Goal: Information Seeking & Learning: Learn about a topic

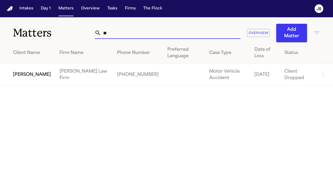
type input "*"
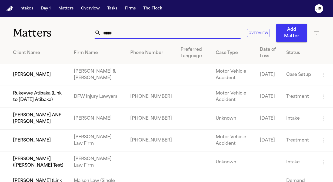
type input "*****"
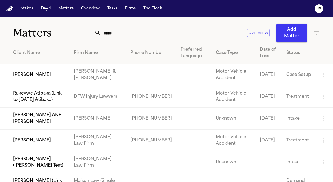
click at [32, 140] on td "[PERSON_NAME]" at bounding box center [34, 141] width 69 height 22
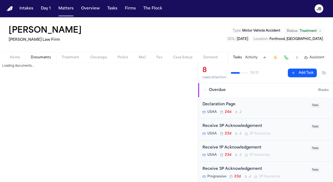
click at [41, 58] on span "Documents" at bounding box center [41, 57] width 20 height 4
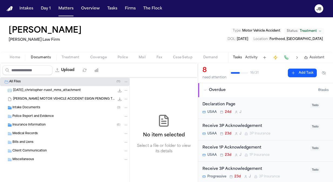
click at [250, 59] on button "Activity" at bounding box center [251, 57] width 12 height 4
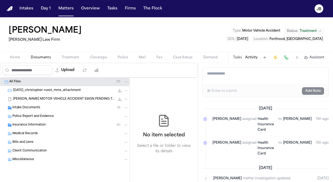
click at [26, 124] on span "Insurance Information" at bounding box center [28, 125] width 33 height 5
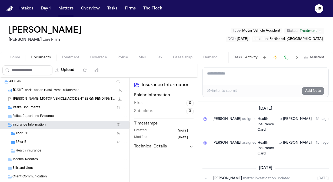
click at [28, 136] on div "1P or PIP ( 4 )" at bounding box center [64, 133] width 129 height 9
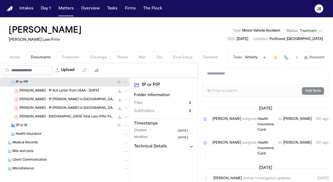
scroll to position [55, 0]
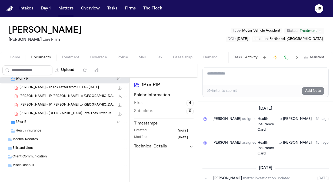
click at [35, 120] on div "3P or BI ( 2 )" at bounding box center [72, 122] width 113 height 5
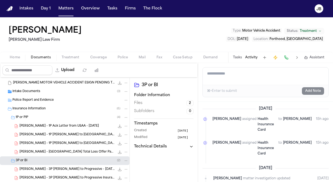
scroll to position [14, 0]
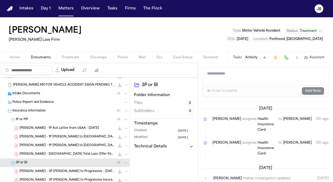
click at [66, 155] on span "[PERSON_NAME] - [GEOGRAPHIC_DATA] Total Loss Offer Packet - [DATE]" at bounding box center [66, 154] width 95 height 5
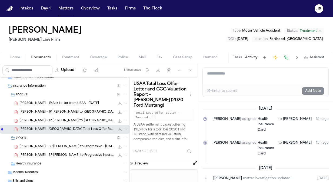
scroll to position [42, 0]
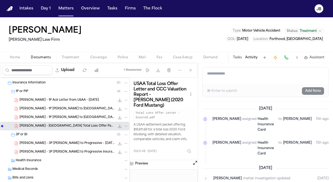
click at [54, 108] on span "[PERSON_NAME] - 1P [PERSON_NAME] to [GEOGRAPHIC_DATA] - [DATE]" at bounding box center [66, 109] width 95 height 5
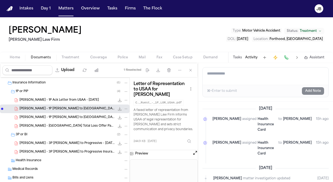
click at [194, 152] on button "Open preview" at bounding box center [194, 152] width 5 height 5
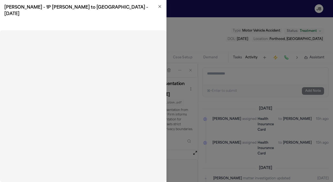
click at [160, 5] on icon "button" at bounding box center [159, 6] width 4 height 4
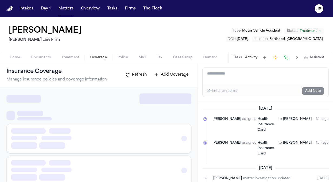
click at [90, 57] on span "Coverage" at bounding box center [98, 57] width 16 height 4
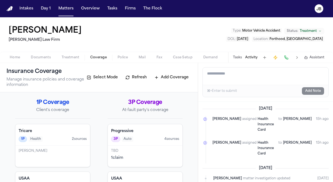
click at [46, 56] on span "Documents" at bounding box center [41, 57] width 20 height 4
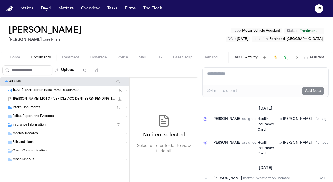
click at [46, 123] on div "Insurance Information ( 6 )" at bounding box center [70, 125] width 116 height 5
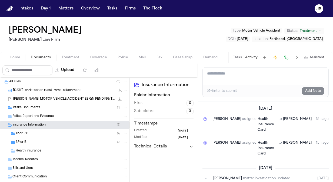
click at [72, 142] on div "3P or BI ( 2 )" at bounding box center [72, 142] width 113 height 5
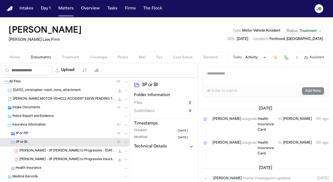
click at [118, 151] on icon "File: C. Ruest - 3P LOR to Progressive - 7.29.25" at bounding box center [120, 151] width 4 height 4
click at [117, 151] on icon "File: C. Ruest - 3P LOR to Progressive - 7.29.25" at bounding box center [119, 151] width 4 height 4
click at [81, 150] on div "[PERSON_NAME] - 3P [PERSON_NAME] to Progressive - [DATE] 214.2 KB • PDF" at bounding box center [73, 150] width 109 height 5
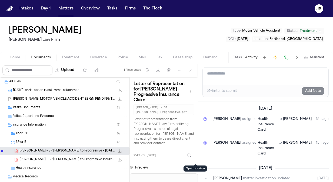
click at [194, 164] on button at bounding box center [194, 167] width 5 height 7
click at [195, 164] on button "Open preview" at bounding box center [194, 166] width 5 height 5
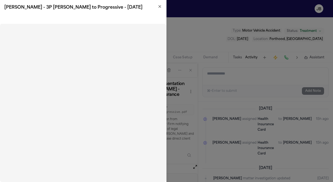
drag, startPoint x: 85, startPoint y: 24, endPoint x: 160, endPoint y: 4, distance: 77.6
click at [160, 4] on div "[PERSON_NAME] - 3P [PERSON_NAME] to Progressive - [DATE]" at bounding box center [83, 7] width 166 height 15
click at [160, 6] on icon "button" at bounding box center [160, 6] width 2 height 2
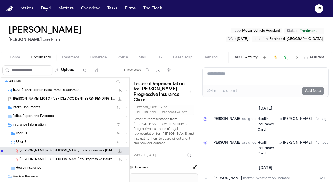
click at [56, 131] on div "1P or PIP ( 4 )" at bounding box center [72, 133] width 113 height 5
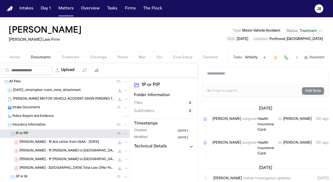
click at [62, 141] on span "[PERSON_NAME] - 1P Ack Letter from USAA - [DATE]" at bounding box center [58, 142] width 79 height 5
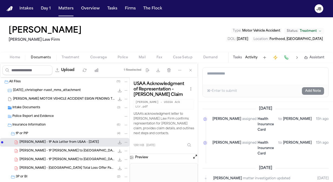
click at [195, 154] on button "Open preview" at bounding box center [194, 156] width 5 height 5
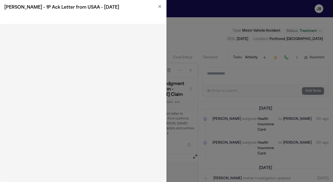
click at [161, 7] on icon "button" at bounding box center [159, 6] width 4 height 4
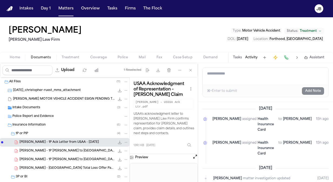
click at [60, 166] on span "[PERSON_NAME] - [GEOGRAPHIC_DATA] Total Loss Offer Packet - [DATE]" at bounding box center [66, 168] width 95 height 5
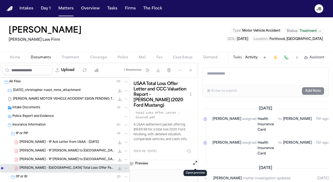
click at [194, 163] on button "Open preview" at bounding box center [194, 162] width 5 height 5
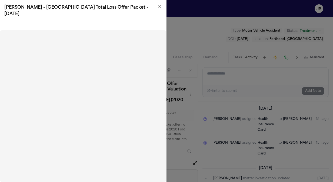
click at [158, 6] on icon "button" at bounding box center [159, 6] width 4 height 4
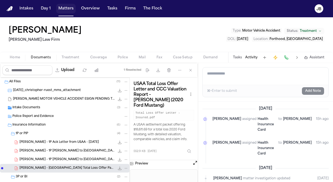
click at [69, 10] on button "Matters" at bounding box center [65, 9] width 19 height 10
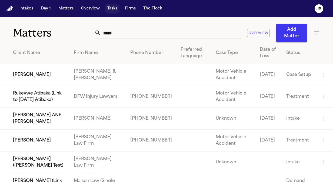
click at [113, 10] on button "Tasks" at bounding box center [112, 9] width 14 height 10
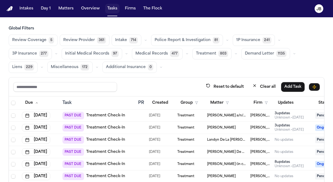
click at [106, 9] on button "Tasks" at bounding box center [112, 9] width 14 height 10
click at [66, 8] on button "Matters" at bounding box center [65, 9] width 19 height 10
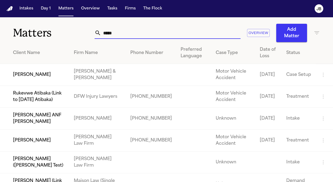
drag, startPoint x: 123, startPoint y: 36, endPoint x: 58, endPoint y: 40, distance: 65.0
click at [58, 40] on div "Matters ***** Overview Add Matter" at bounding box center [166, 29] width 333 height 25
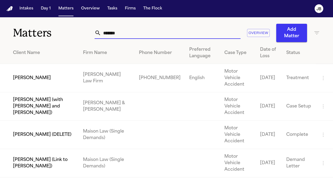
type input "*******"
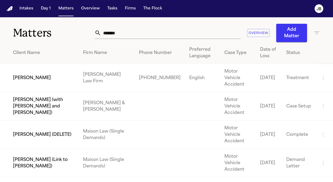
click at [34, 75] on td "[PERSON_NAME]" at bounding box center [39, 78] width 79 height 28
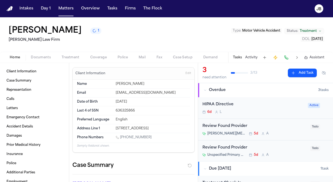
click at [44, 59] on span "Documents" at bounding box center [41, 57] width 20 height 4
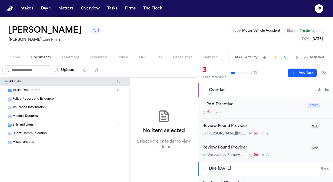
click at [25, 124] on span "Bills and Liens" at bounding box center [22, 125] width 21 height 5
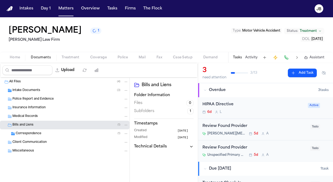
click at [34, 135] on span "Correspondence" at bounding box center [29, 134] width 26 height 5
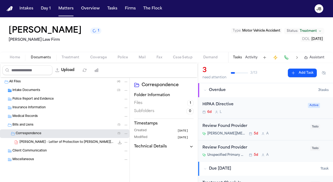
click at [59, 8] on button "Matters" at bounding box center [65, 9] width 19 height 10
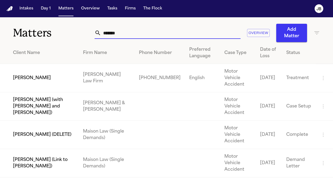
drag, startPoint x: 124, startPoint y: 36, endPoint x: 80, endPoint y: 36, distance: 43.5
click at [80, 36] on div "Matters ******* Overview Add Matter" at bounding box center [166, 29] width 333 height 25
paste input "**********"
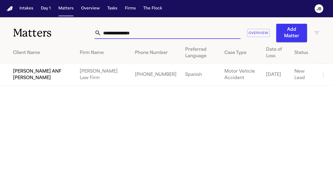
type input "**********"
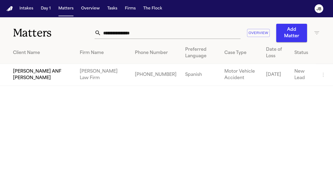
click at [56, 73] on td "[PERSON_NAME] ANF [PERSON_NAME]" at bounding box center [37, 75] width 75 height 22
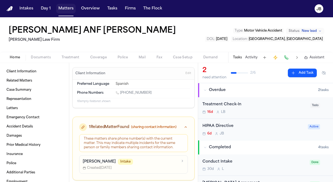
click at [65, 6] on button "Matters" at bounding box center [65, 9] width 19 height 10
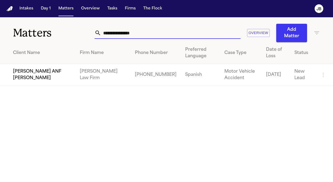
drag, startPoint x: 142, startPoint y: 34, endPoint x: 123, endPoint y: 40, distance: 20.2
click at [123, 40] on div "**********" at bounding box center [207, 33] width 225 height 18
click at [123, 37] on input "**********" at bounding box center [170, 33] width 139 height 12
drag, startPoint x: 123, startPoint y: 33, endPoint x: 68, endPoint y: 31, distance: 55.7
click at [68, 31] on div "**********" at bounding box center [166, 29] width 333 height 25
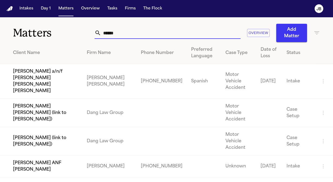
click at [176, 33] on input "******" at bounding box center [170, 33] width 139 height 12
type input "*"
paste input "**********"
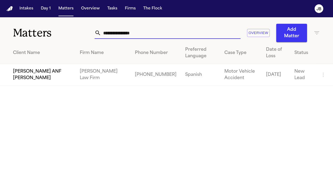
type input "**********"
click at [63, 65] on td "[PERSON_NAME] ANF [PERSON_NAME]" at bounding box center [37, 75] width 75 height 22
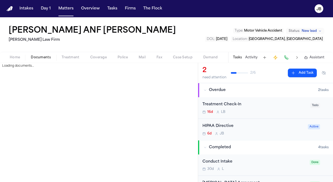
click at [39, 55] on button "Documents" at bounding box center [40, 57] width 31 height 6
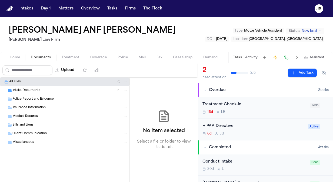
click at [25, 93] on div "Intake Documents ( 1 )" at bounding box center [64, 90] width 129 height 9
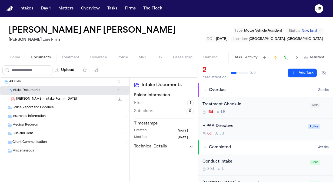
click at [30, 99] on span "[PERSON_NAME] - Intake Form - [DATE]" at bounding box center [46, 99] width 61 height 5
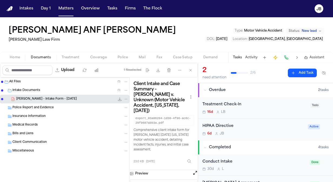
click at [194, 170] on button "Open preview" at bounding box center [194, 172] width 5 height 5
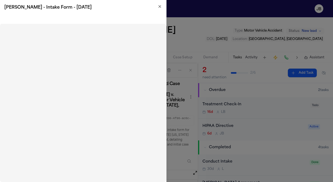
click at [160, 5] on icon "button" at bounding box center [159, 6] width 4 height 4
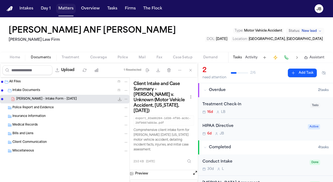
click at [58, 13] on button "Matters" at bounding box center [65, 9] width 19 height 10
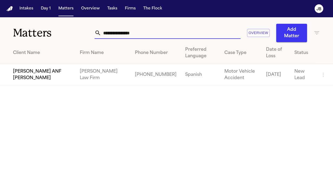
drag, startPoint x: 140, startPoint y: 32, endPoint x: 67, endPoint y: 32, distance: 72.9
click at [67, 32] on div "**********" at bounding box center [166, 29] width 333 height 25
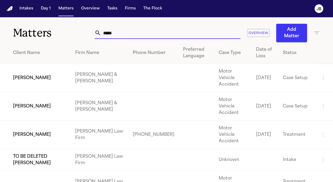
type input "*****"
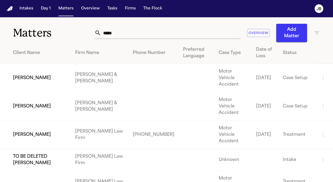
click at [42, 121] on td "[PERSON_NAME]" at bounding box center [35, 135] width 71 height 28
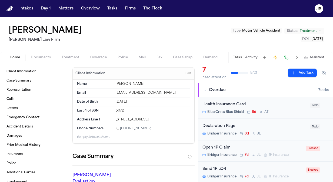
click at [250, 58] on button "Activity" at bounding box center [251, 57] width 12 height 4
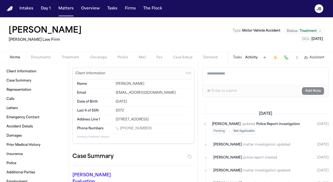
scroll to position [317, 0]
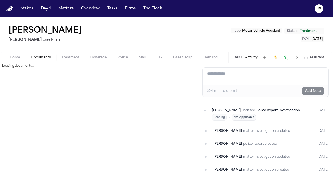
click at [41, 58] on span "Documents" at bounding box center [41, 57] width 20 height 4
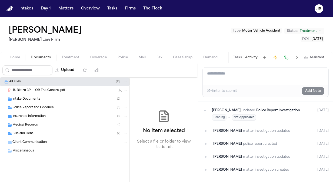
click at [65, 90] on div "B. Bistro 3P - LOR The General.pdf 177.0 KB • PDF" at bounding box center [70, 90] width 115 height 5
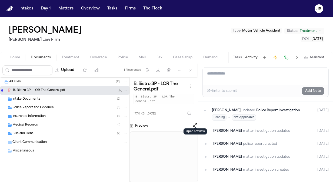
click at [194, 122] on button "Open preview" at bounding box center [194, 124] width 5 height 5
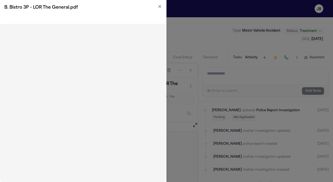
click at [160, 7] on icon "button" at bounding box center [159, 6] width 4 height 4
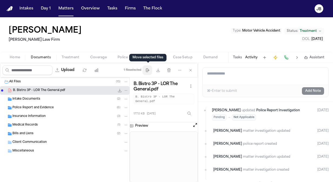
click at [149, 70] on icon "button" at bounding box center [147, 70] width 3 height 3
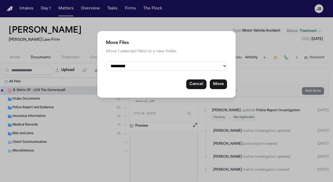
click at [152, 66] on select "**********" at bounding box center [166, 65] width 121 height 9
select select "**********"
click at [106, 61] on select "**********" at bounding box center [166, 65] width 121 height 9
click at [216, 84] on button "Move" at bounding box center [218, 84] width 17 height 10
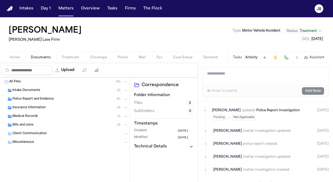
click at [45, 125] on div "Bills and Liens ( 3 )" at bounding box center [70, 125] width 116 height 5
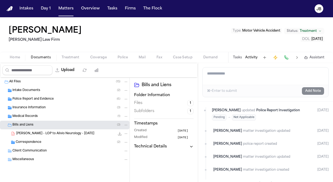
click at [51, 115] on div "Medical Records ( 1 )" at bounding box center [70, 116] width 116 height 5
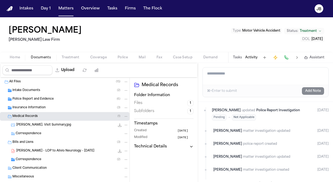
click at [55, 106] on div "Insurance Information ( 3 )" at bounding box center [70, 107] width 116 height 5
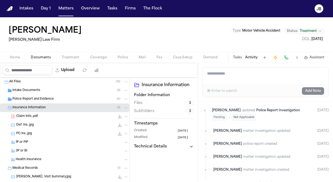
click at [51, 142] on div "1P or PIP" at bounding box center [72, 142] width 113 height 5
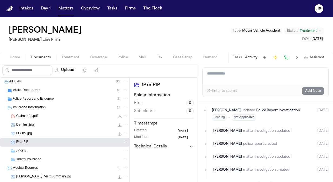
click at [46, 150] on div "3P or BI" at bounding box center [72, 151] width 113 height 5
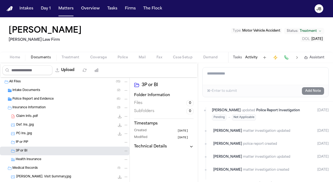
click at [46, 117] on div "Claim Info..pdf 301.0 KB • PDF" at bounding box center [72, 116] width 112 height 5
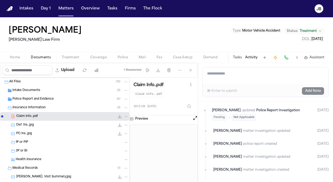
click at [194, 118] on button "Open preview" at bounding box center [194, 117] width 5 height 5
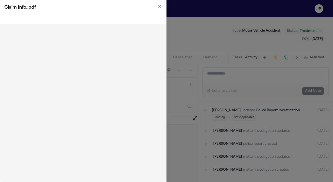
click at [159, 7] on icon "button" at bounding box center [159, 6] width 4 height 4
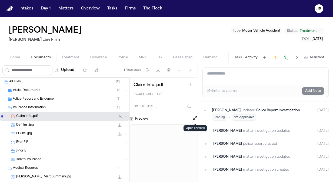
click at [48, 91] on div "Intake Documents ( 2 )" at bounding box center [70, 90] width 116 height 5
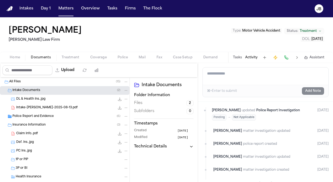
click at [53, 108] on span "Intake-[PERSON_NAME]-2025-08-13.pdf" at bounding box center [46, 108] width 61 height 5
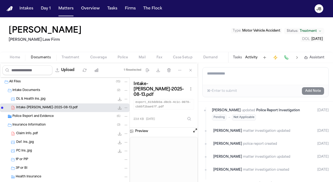
click at [194, 128] on button "Open preview" at bounding box center [194, 130] width 5 height 5
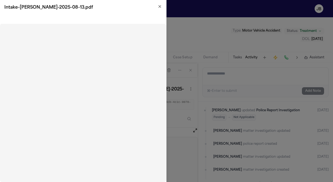
click at [159, 7] on icon "button" at bounding box center [159, 6] width 4 height 4
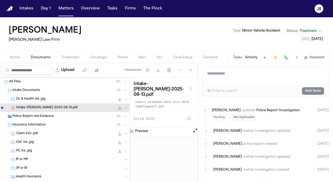
click at [289, 79] on textarea "Add a note to this matter" at bounding box center [266, 76] width 126 height 17
click at [236, 57] on button "Tasks" at bounding box center [237, 57] width 9 height 4
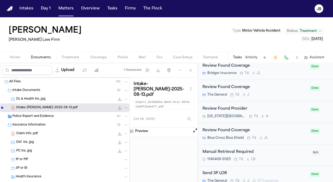
scroll to position [407, 0]
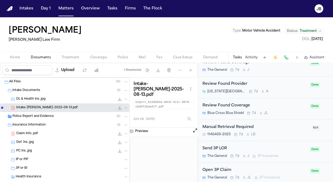
click at [274, 127] on div "Manual Retrieval Required" at bounding box center [255, 127] width 106 height 6
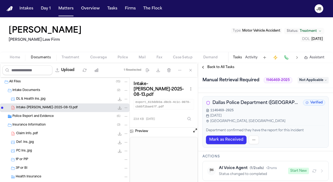
scroll to position [73, 0]
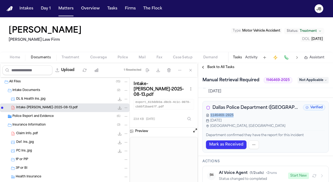
drag, startPoint x: 233, startPoint y: 116, endPoint x: 210, endPoint y: 117, distance: 23.5
click at [210, 117] on div "1146469-2025" at bounding box center [265, 115] width 119 height 4
copy span "1146469-2025"
click at [307, 91] on div "[DATE]" at bounding box center [268, 91] width 120 height 5
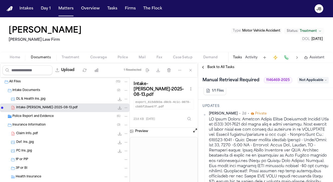
scroll to position [206, 0]
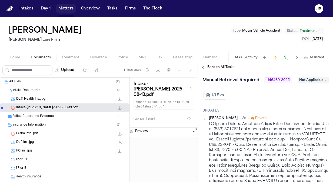
click at [65, 6] on button "Matters" at bounding box center [65, 9] width 19 height 10
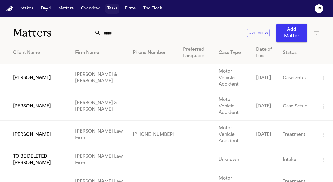
click at [107, 8] on button "Tasks" at bounding box center [112, 9] width 14 height 10
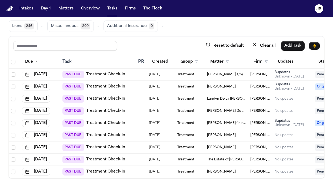
scroll to position [45, 0]
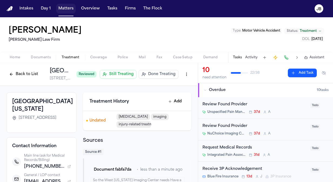
click at [60, 8] on button "Matters" at bounding box center [65, 9] width 19 height 10
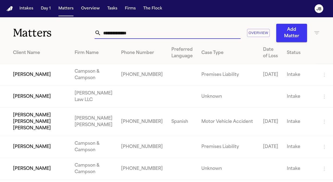
click at [126, 33] on input "text" at bounding box center [170, 33] width 139 height 12
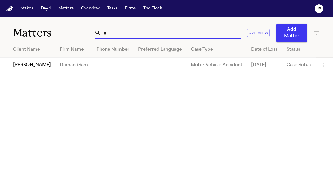
type input "*"
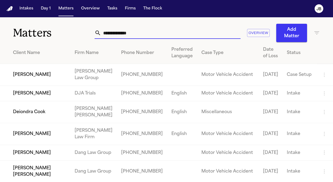
click at [68, 33] on div "Matters Overview Add Matter" at bounding box center [166, 29] width 333 height 25
paste input "**********"
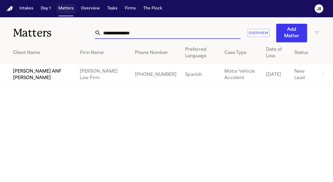
type input "**********"
click at [197, 36] on input "**********" at bounding box center [170, 33] width 139 height 12
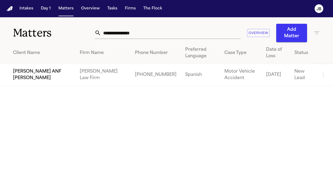
click at [49, 75] on td "[PERSON_NAME] ANF [PERSON_NAME]" at bounding box center [37, 75] width 75 height 22
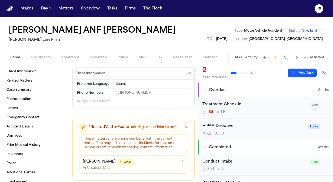
click at [246, 59] on div "Tasks Activity Assistant" at bounding box center [278, 57] width 100 height 11
click at [247, 59] on button "Activity" at bounding box center [251, 57] width 12 height 4
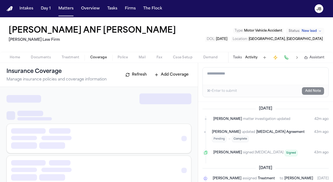
click at [91, 57] on span "Coverage" at bounding box center [98, 57] width 16 height 4
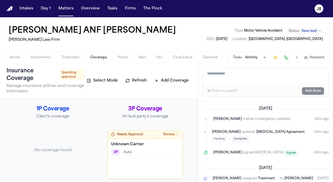
click at [39, 57] on span "Documents" at bounding box center [41, 57] width 20 height 4
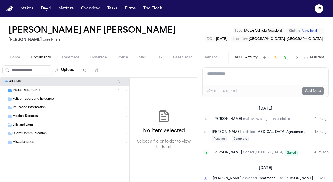
click at [37, 99] on span "Police Report and Evidence" at bounding box center [32, 99] width 41 height 5
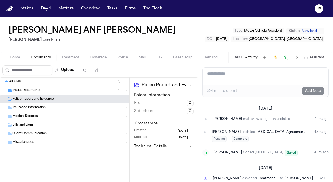
click at [23, 90] on span "Intake Documents" at bounding box center [26, 90] width 28 height 5
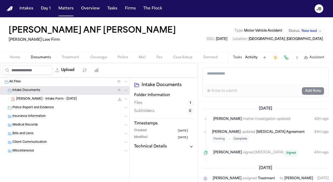
click at [50, 97] on span "[PERSON_NAME] - Intake Form - [DATE]" at bounding box center [46, 99] width 61 height 5
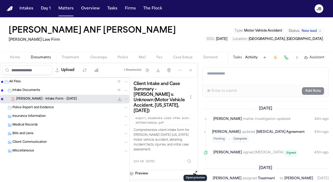
click at [193, 170] on button "Open preview" at bounding box center [194, 172] width 5 height 5
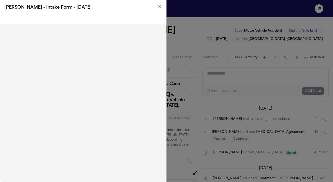
click at [158, 8] on icon "button" at bounding box center [159, 6] width 4 height 4
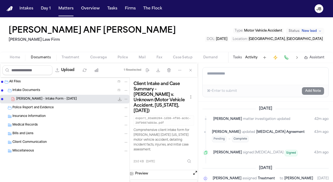
drag, startPoint x: 156, startPoint y: 29, endPoint x: 8, endPoint y: 30, distance: 147.5
click at [8, 30] on div "Alejandra Aguero ANF Zaid Aguero Hecht Law Firm Type : Motor Vehicle Accident S…" at bounding box center [166, 34] width 333 height 35
copy h1 "[PERSON_NAME] ANF [PERSON_NAME]"
click at [289, 75] on textarea "Add a note to this matter" at bounding box center [266, 76] width 126 height 17
click at [114, 52] on div "Home Documents Treatment Coverage Police Mail Fax Case Setup Demand Workspaces …" at bounding box center [166, 57] width 333 height 11
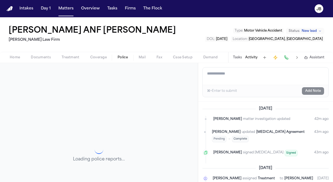
click at [122, 60] on button "Police" at bounding box center [122, 57] width 21 height 6
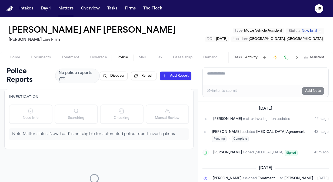
click at [273, 71] on textarea "Add a note to this matter" at bounding box center [266, 76] width 126 height 17
click at [40, 56] on span "Documents" at bounding box center [41, 57] width 20 height 4
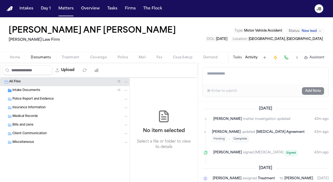
click at [31, 90] on span "Intake Documents" at bounding box center [26, 90] width 28 height 5
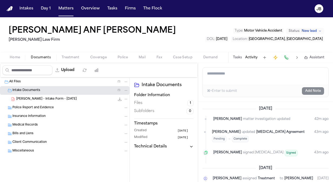
click at [56, 97] on span "[PERSON_NAME] - Intake Form - [DATE]" at bounding box center [46, 99] width 61 height 5
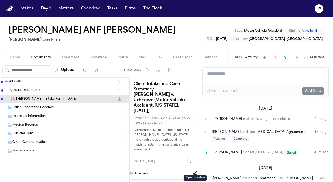
click at [196, 170] on button "Open preview" at bounding box center [194, 172] width 5 height 5
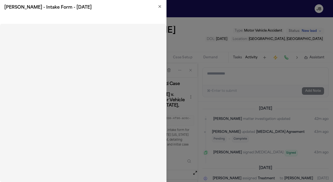
click at [159, 6] on icon "button" at bounding box center [160, 6] width 2 height 2
